Goal: Task Accomplishment & Management: Manage account settings

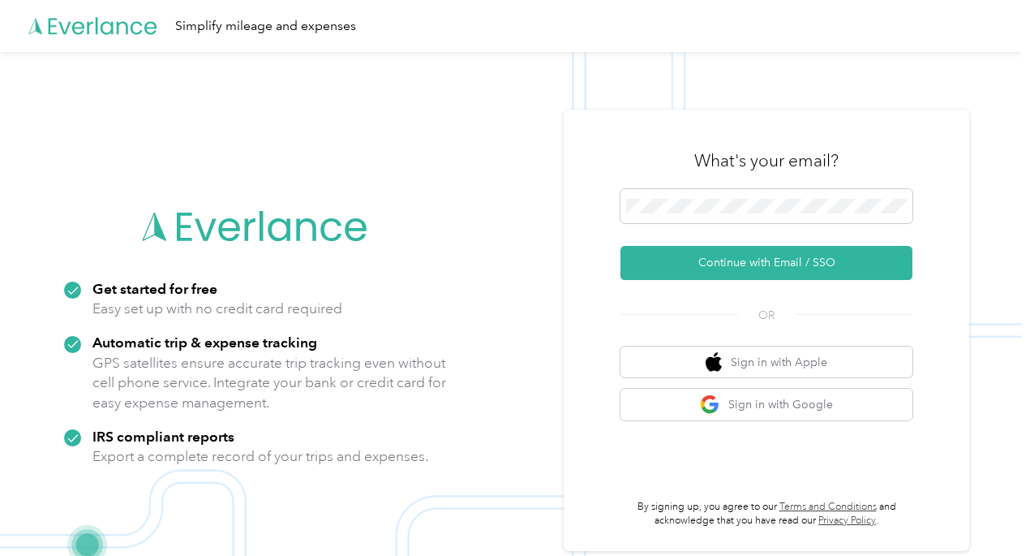
click at [751, 259] on button "Continue with Email / SSO" at bounding box center [766, 263] width 292 height 34
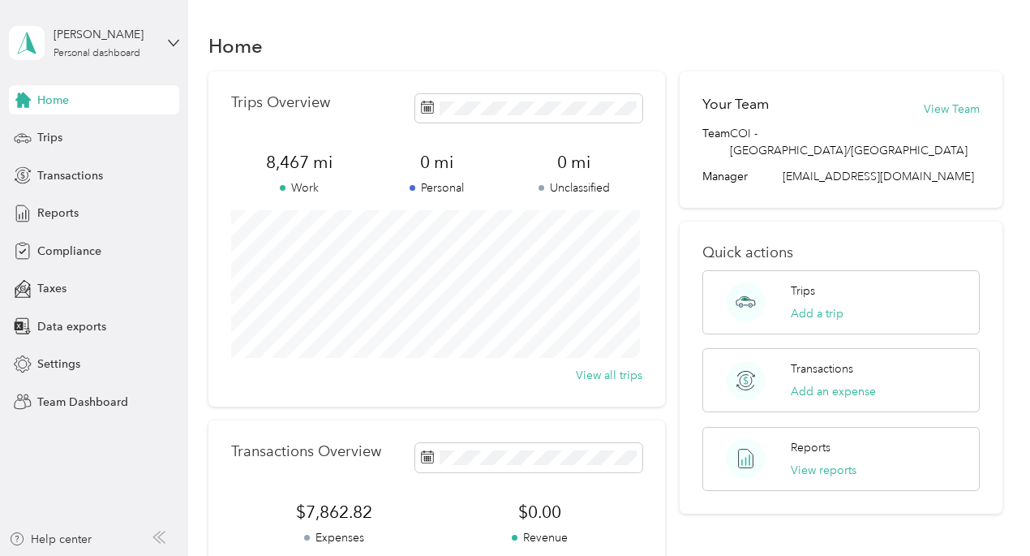
click at [169, 36] on div "[PERSON_NAME] Personal dashboard" at bounding box center [94, 43] width 170 height 57
click at [109, 134] on div "Team dashboard" at bounding box center [179, 123] width 319 height 28
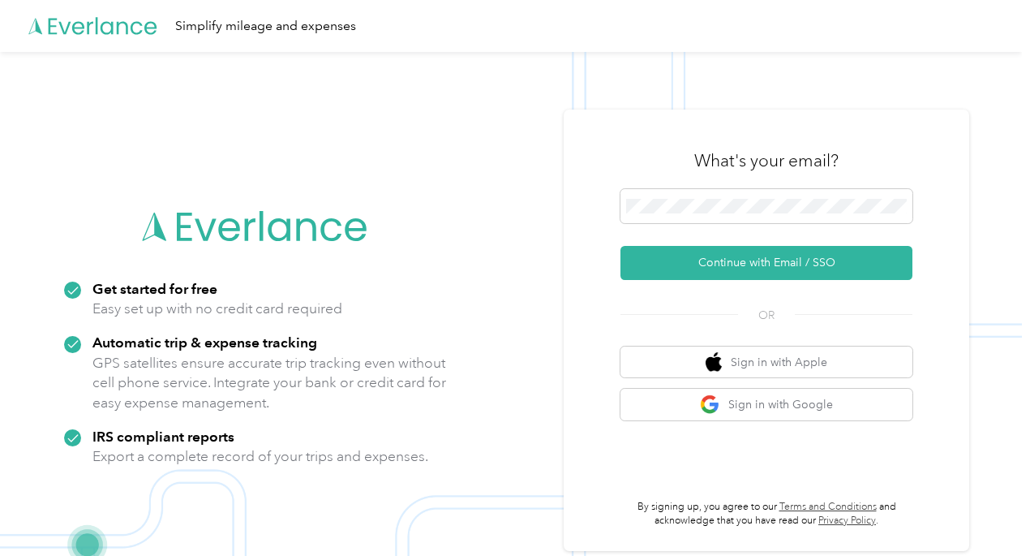
click at [745, 249] on button "Continue with Email / SSO" at bounding box center [766, 263] width 292 height 34
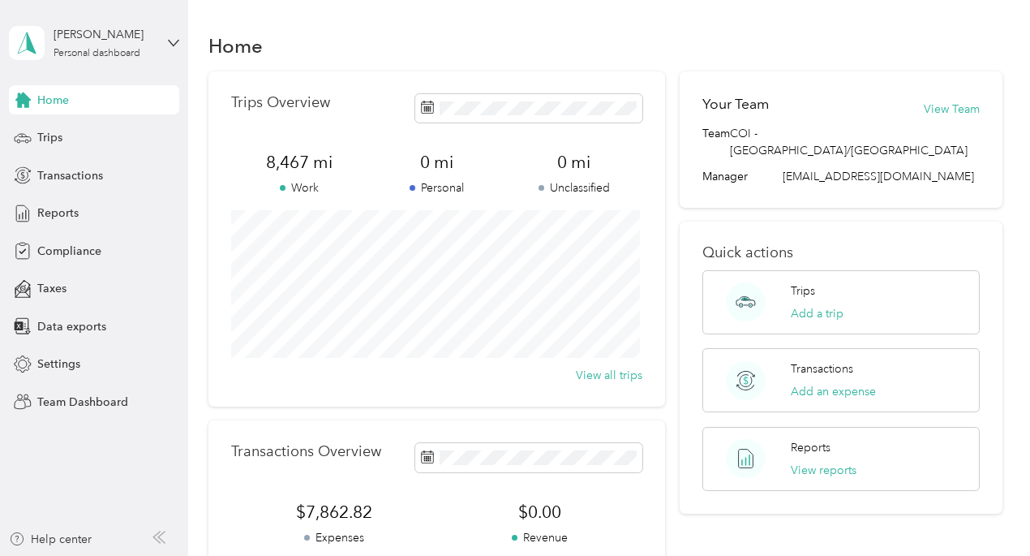
click at [169, 32] on div "[PERSON_NAME] Personal dashboard" at bounding box center [94, 43] width 170 height 57
click at [105, 121] on div "Team dashboard" at bounding box center [179, 133] width 319 height 28
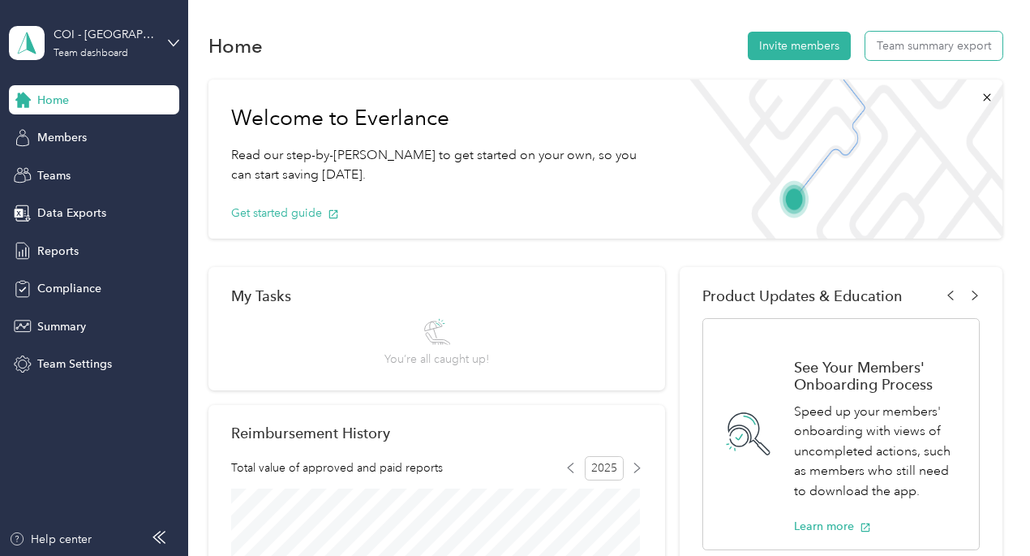
click at [947, 51] on button "Team summary export" at bounding box center [933, 46] width 137 height 28
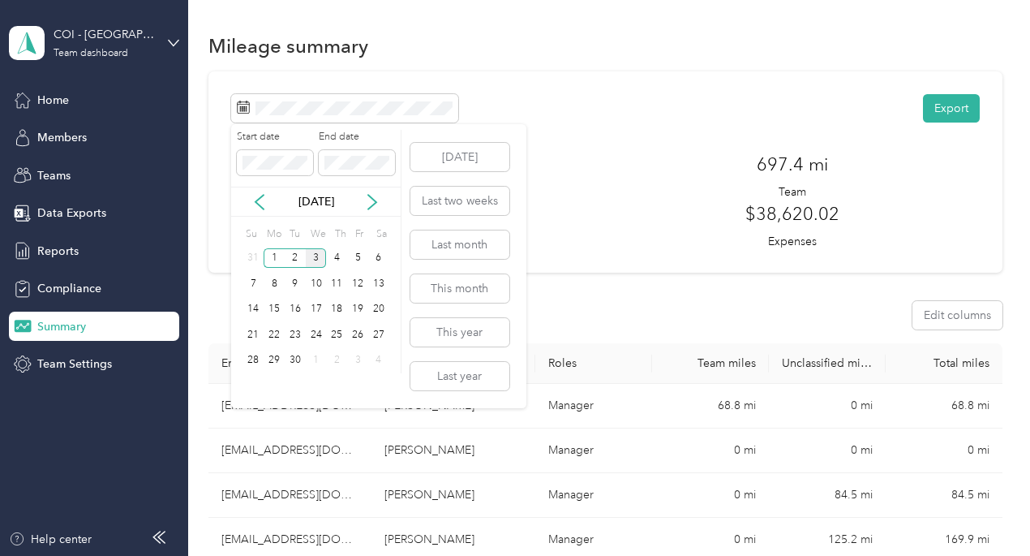
click at [260, 204] on icon at bounding box center [259, 202] width 16 height 16
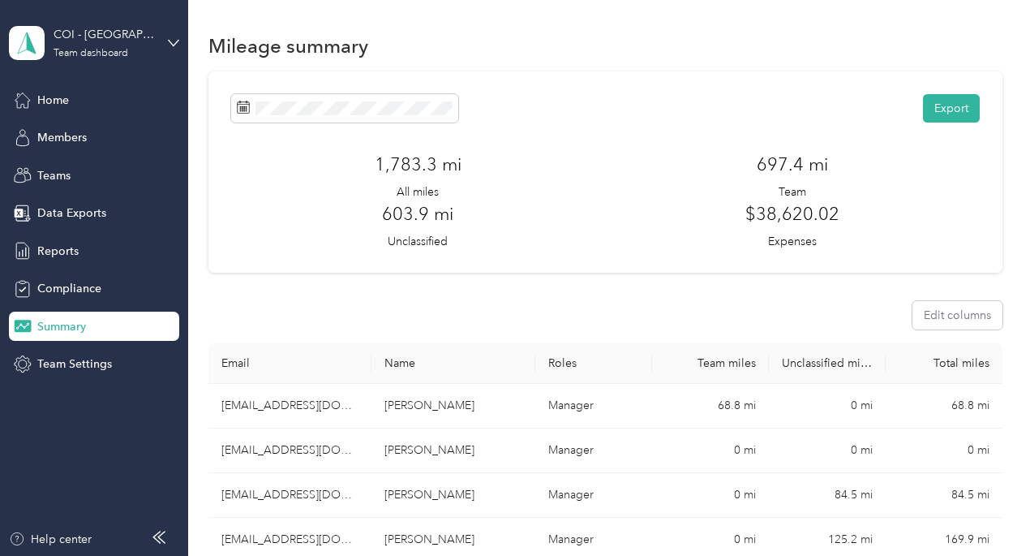
click at [719, 97] on div "Export" at bounding box center [605, 108] width 749 height 28
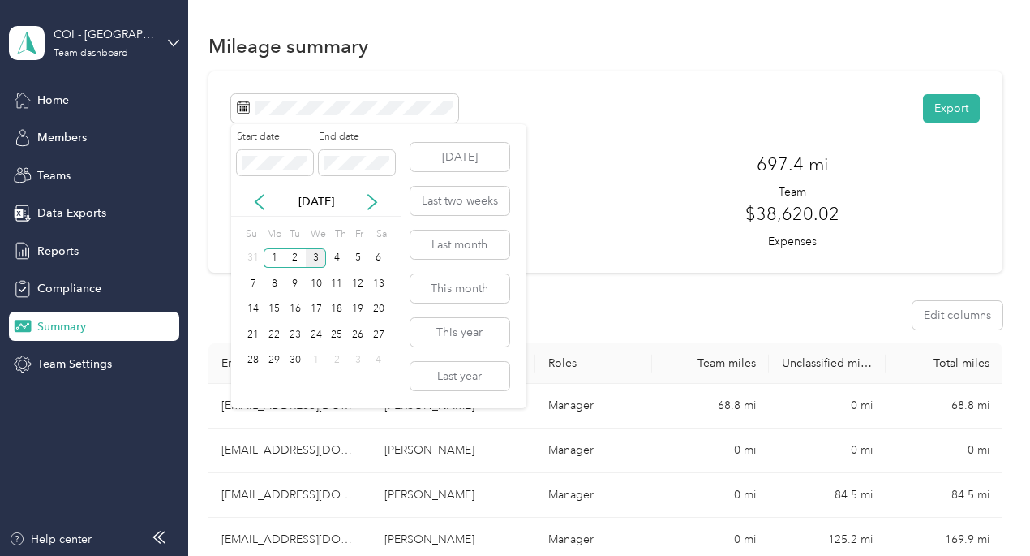
click at [261, 196] on icon at bounding box center [259, 202] width 8 height 15
click at [357, 259] on div "1" at bounding box center [357, 258] width 21 height 20
click at [255, 382] on div "31" at bounding box center [253, 386] width 21 height 20
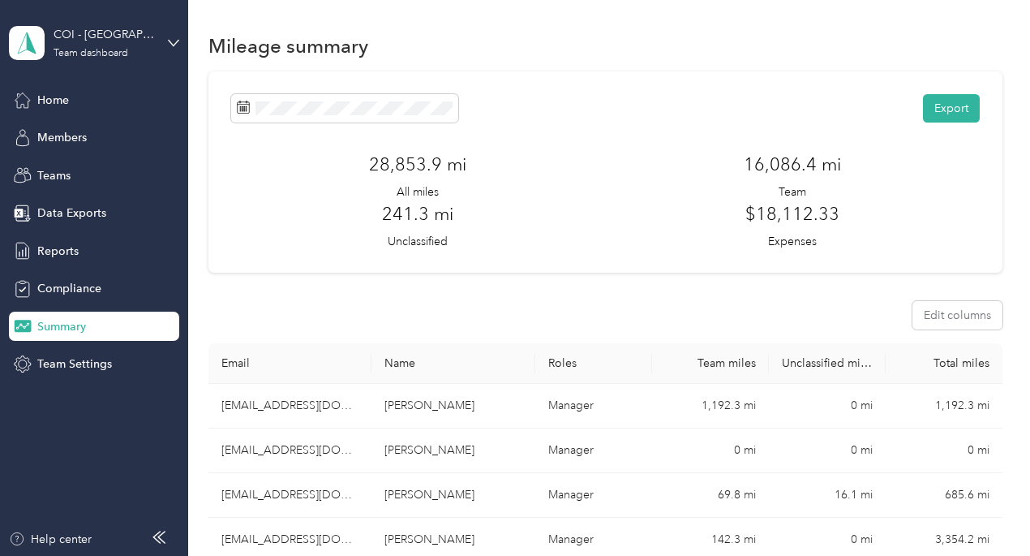
click at [58, 97] on span "Home" at bounding box center [53, 100] width 32 height 17
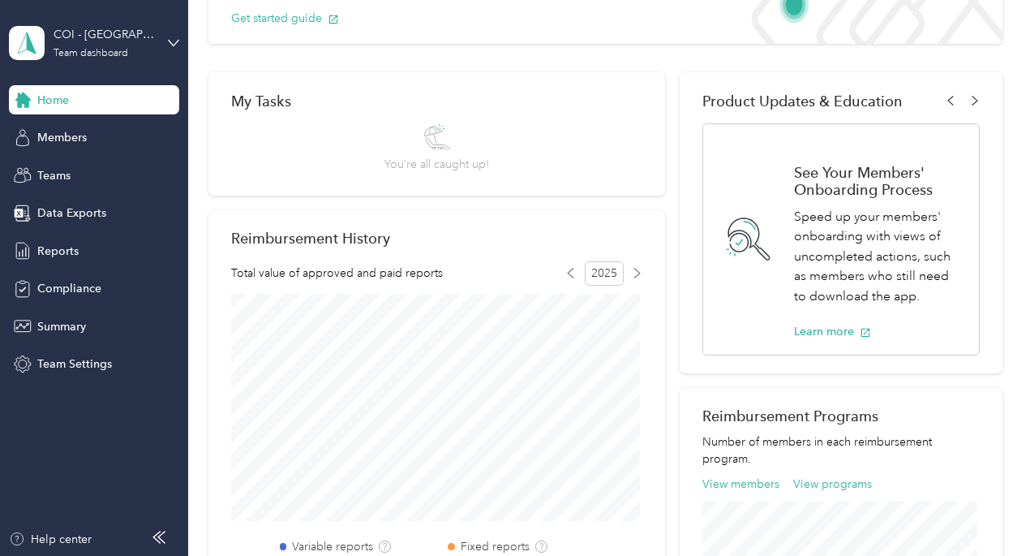
scroll to position [84, 0]
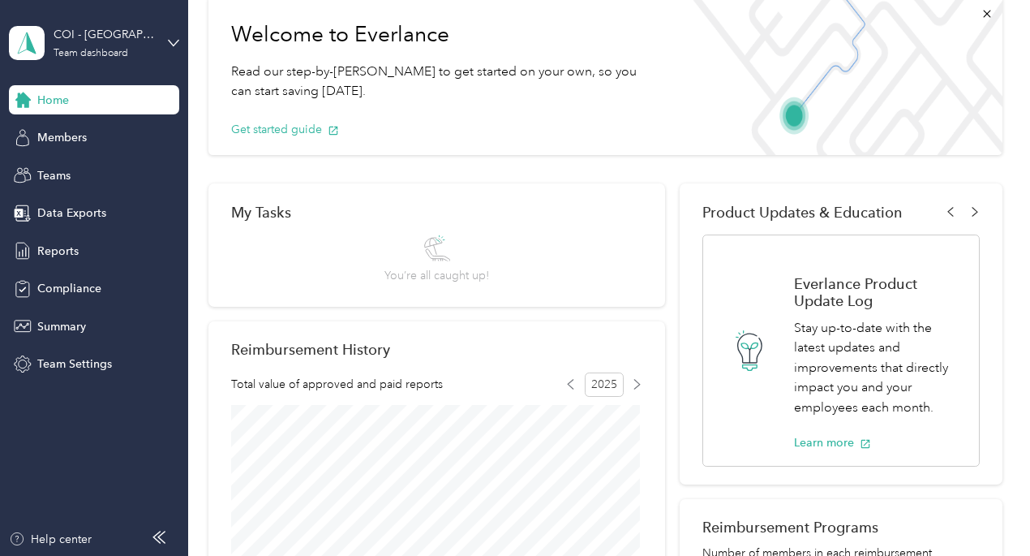
click at [165, 43] on div "COI - NE/[GEOGRAPHIC_DATA] Region Team dashboard" at bounding box center [94, 43] width 170 height 57
click at [111, 163] on div "Personal dashboard" at bounding box center [75, 169] width 102 height 17
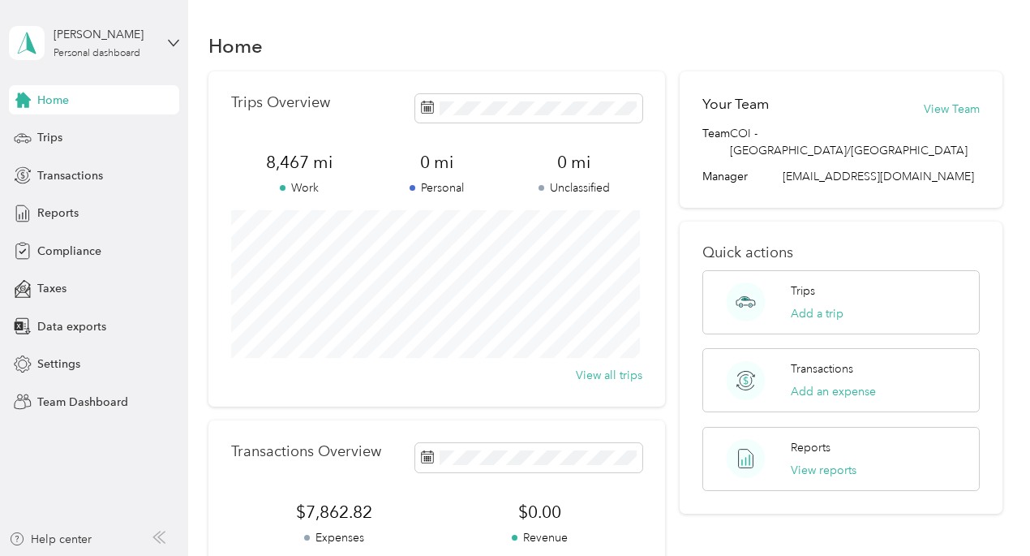
click at [62, 212] on span "Reports" at bounding box center [57, 212] width 41 height 17
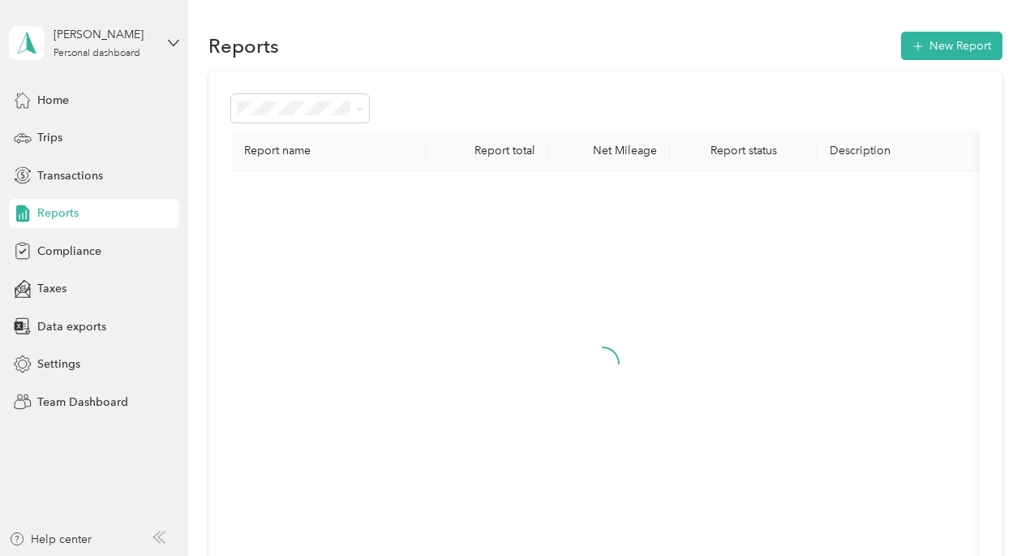
click at [67, 179] on span "Transactions" at bounding box center [70, 175] width 66 height 17
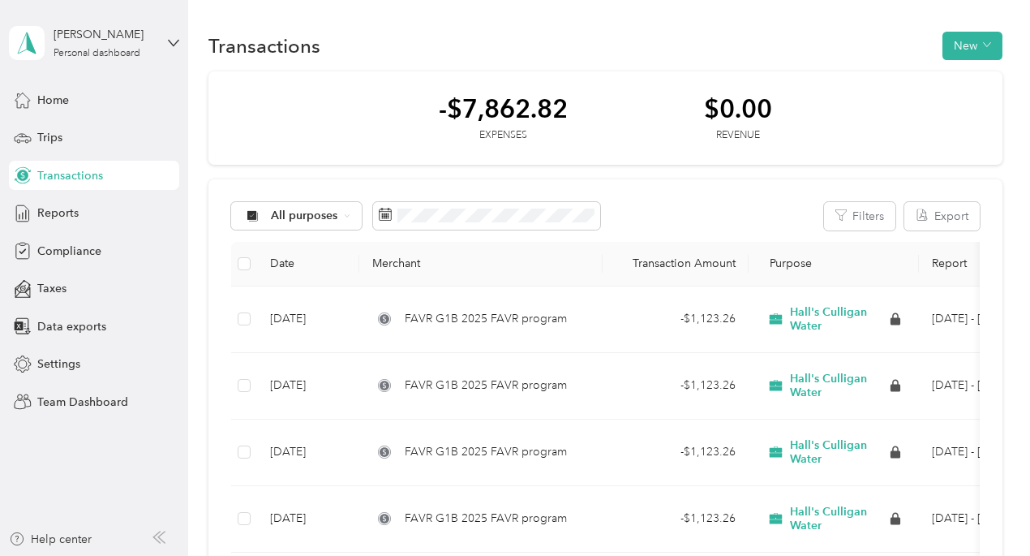
click at [67, 93] on span "Home" at bounding box center [53, 100] width 32 height 17
